Goal: Task Accomplishment & Management: Manage account settings

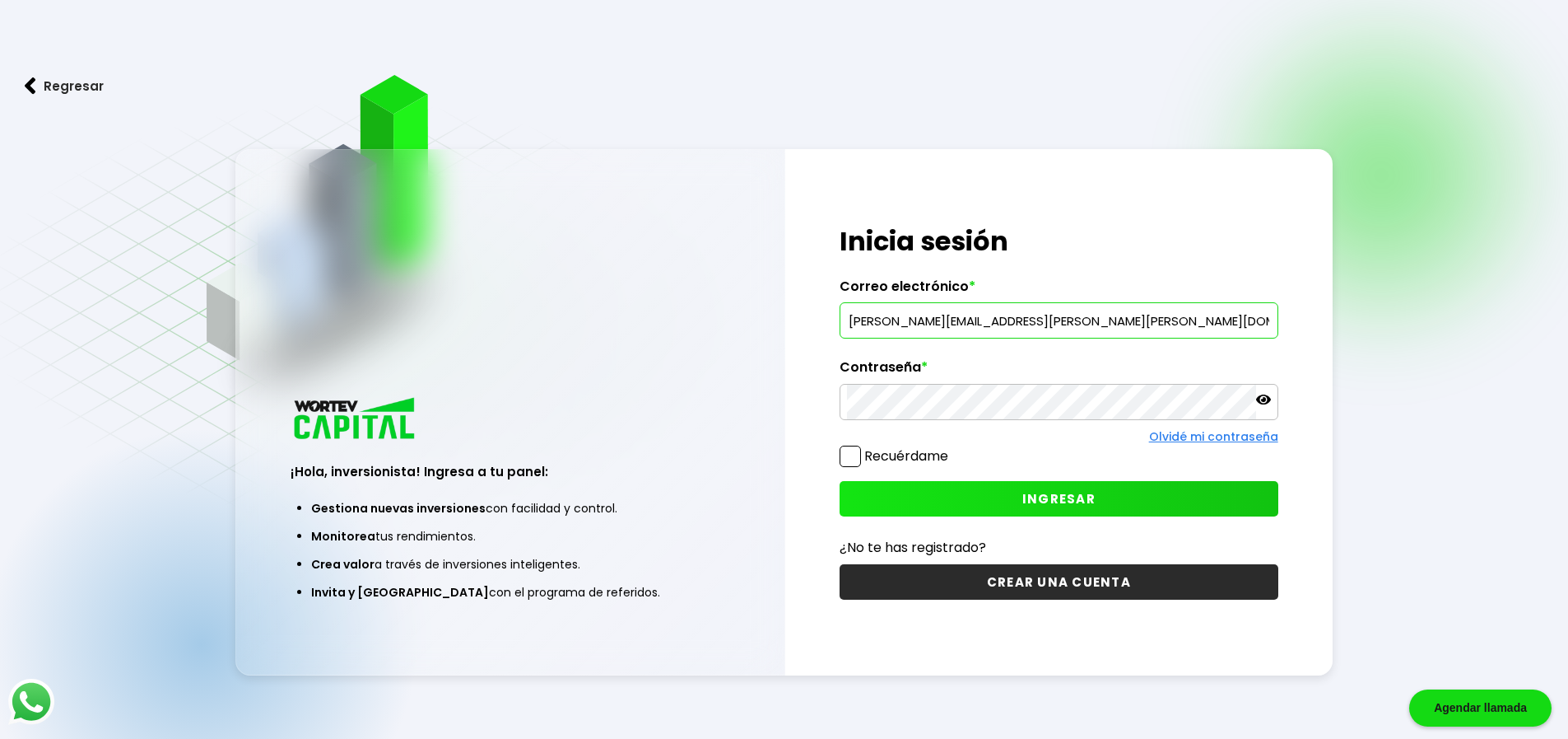
type input "[PERSON_NAME][EMAIL_ADDRESS][PERSON_NAME][PERSON_NAME][DOMAIN_NAME]"
click at [1023, 495] on span "INGRESAR" at bounding box center [1058, 499] width 73 height 17
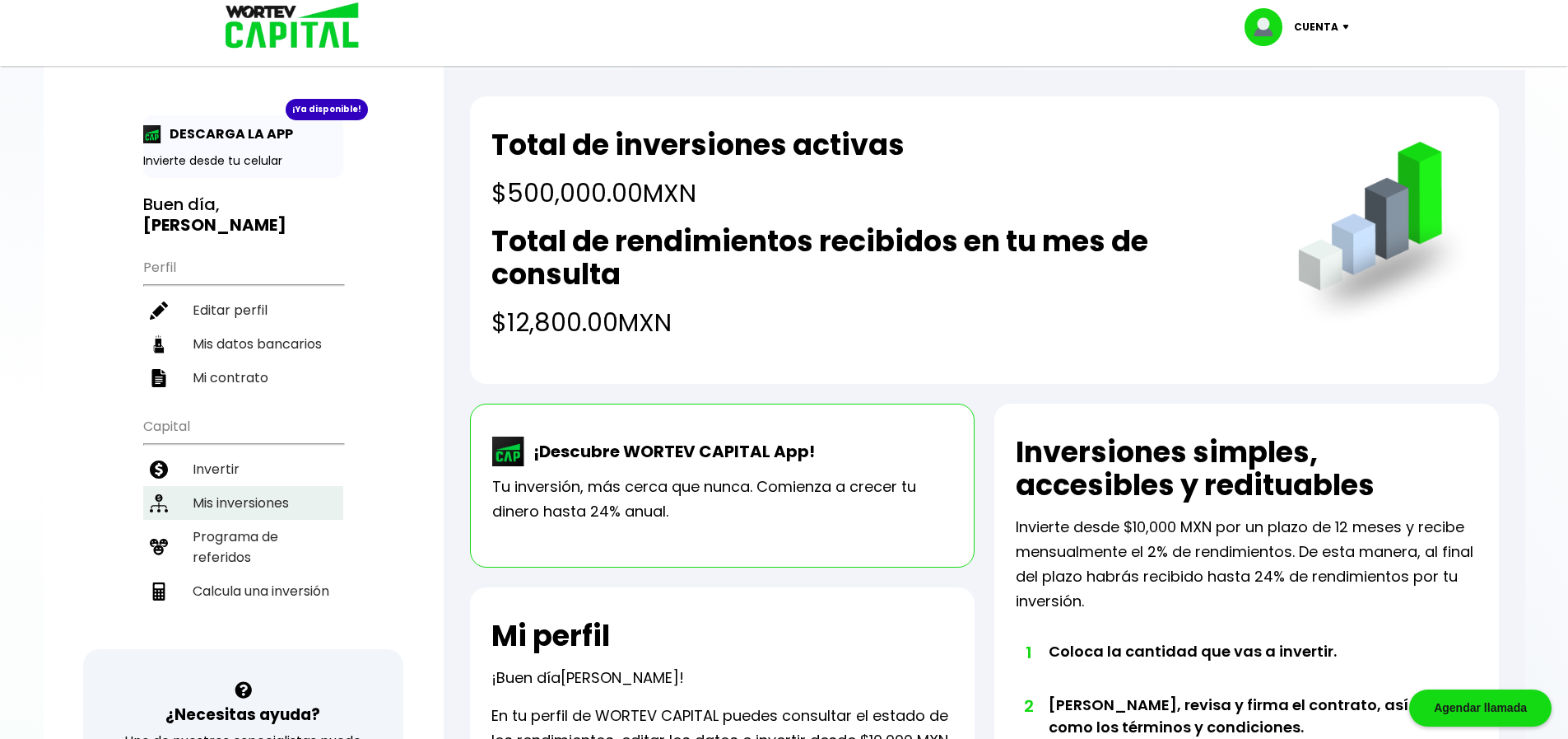
click at [251, 486] on li "Mis inversiones" at bounding box center [244, 502] width 200 height 34
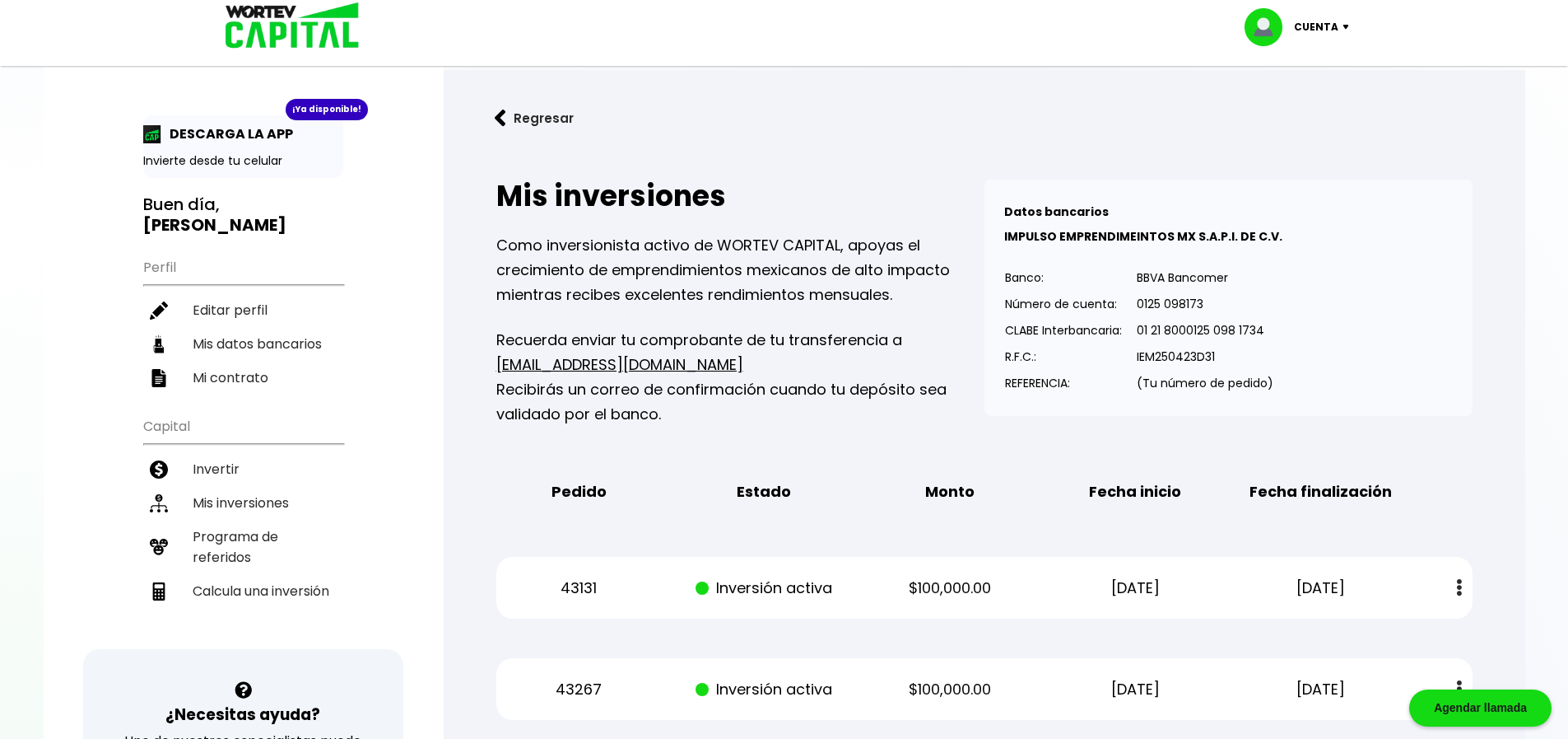
click at [1345, 27] on img at bounding box center [1350, 26] width 22 height 5
click at [1323, 108] on li "Cerrar sesión" at bounding box center [1299, 110] width 132 height 34
